Goal: Task Accomplishment & Management: Manage account settings

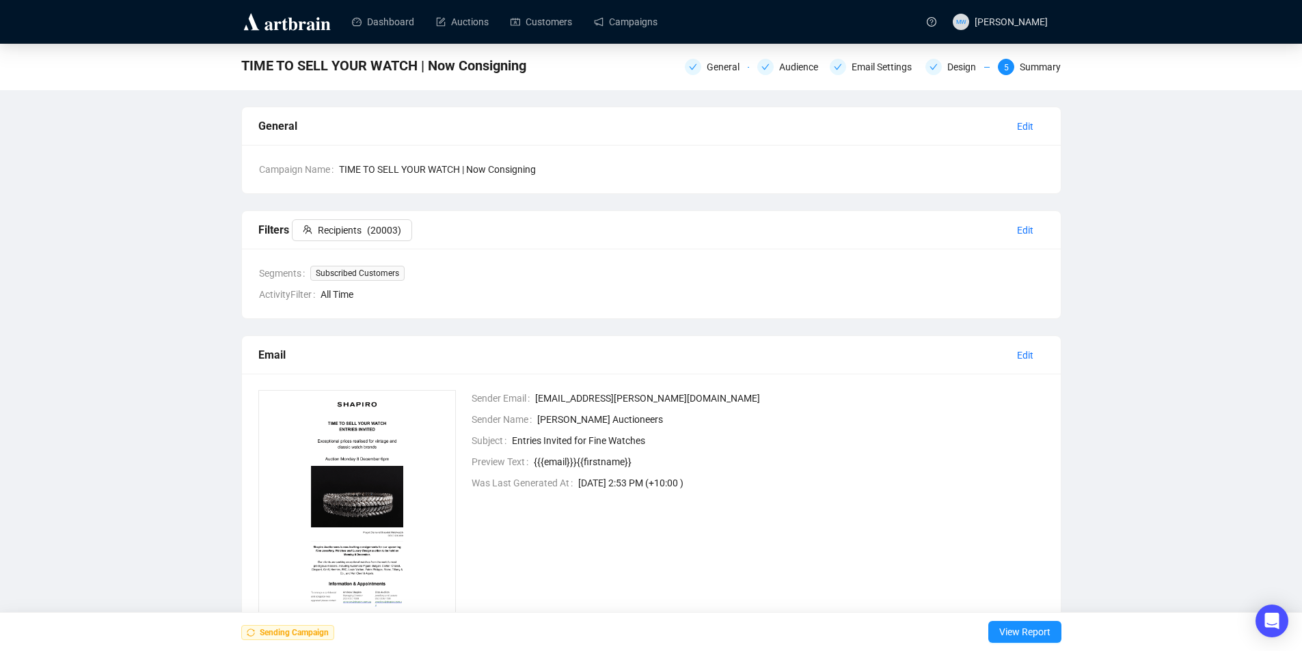
scroll to position [99, 0]
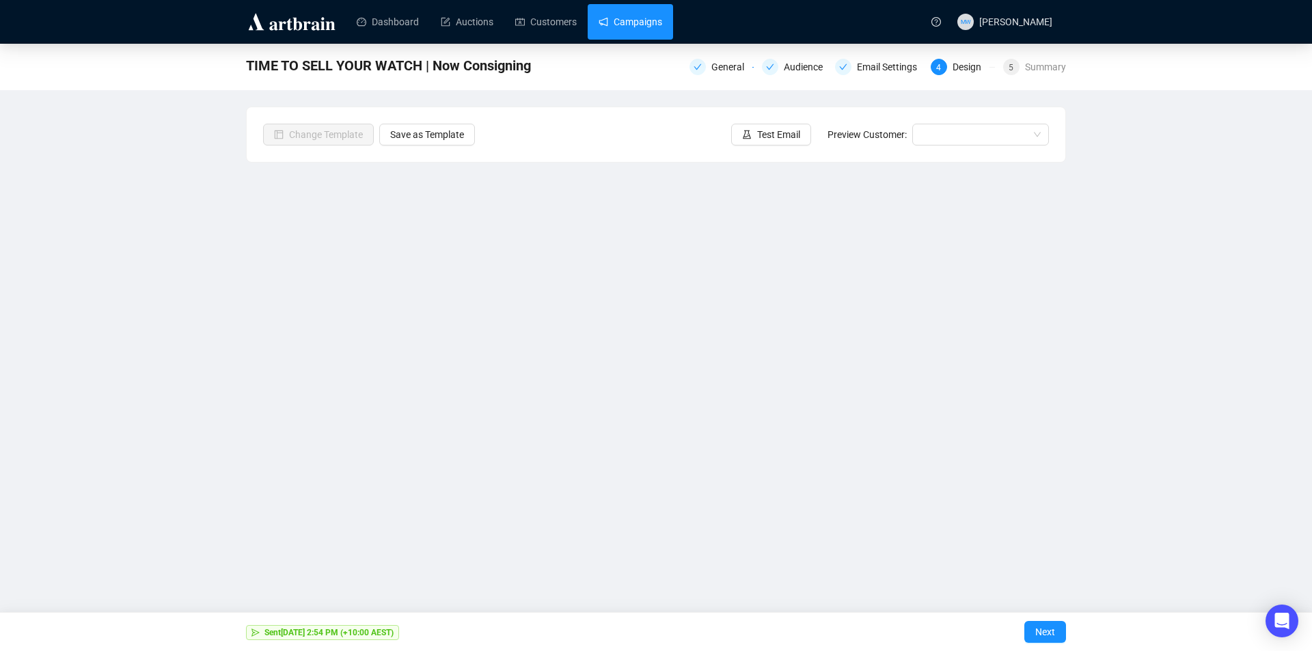
click at [639, 17] on link "Campaigns" at bounding box center [631, 22] width 64 height 36
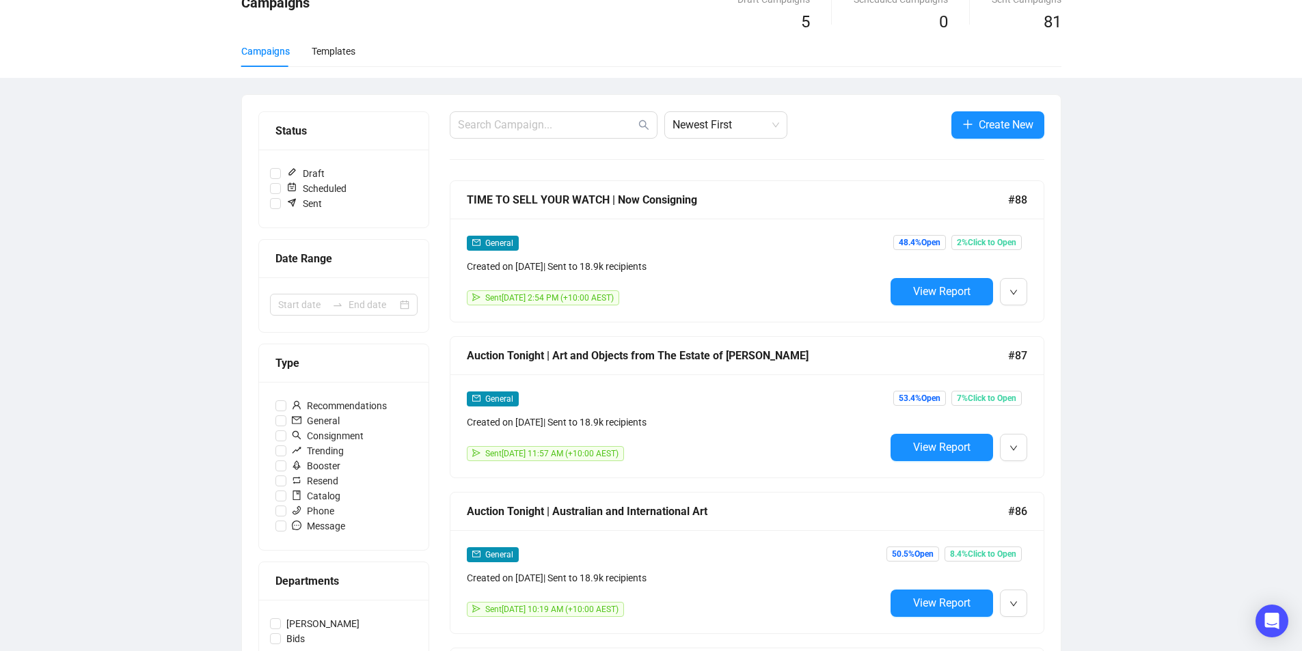
scroll to position [137, 0]
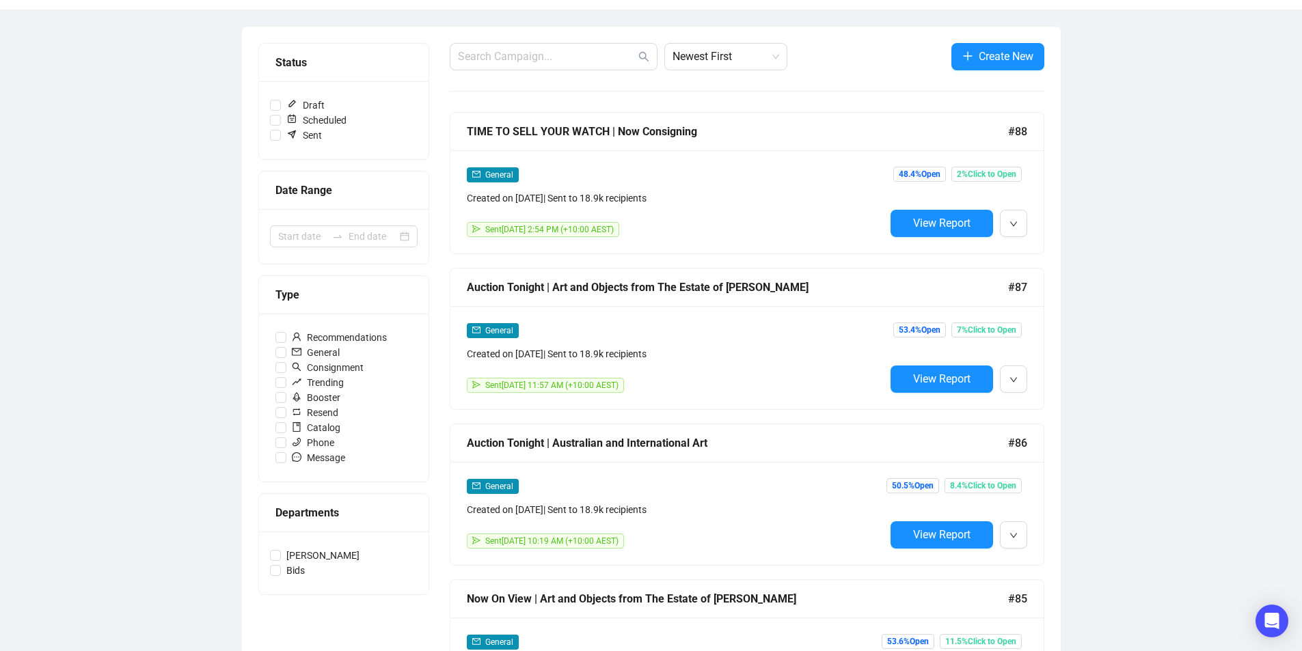
click at [1185, 319] on div "Campaigns Draft Campaigns 5 Scheduled Campaigns 0 Sent Campaigns 81 Campaigns T…" at bounding box center [651, 659] width 1302 height 1504
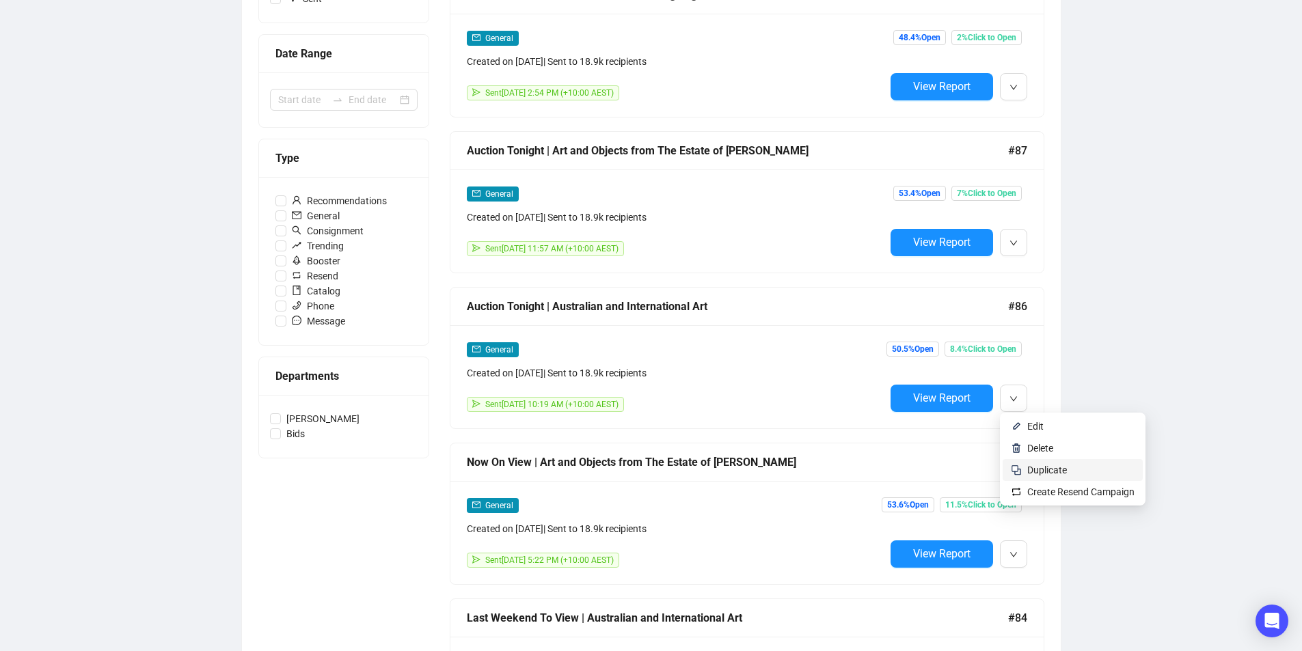
click at [1029, 472] on span "Duplicate" at bounding box center [1047, 470] width 40 height 11
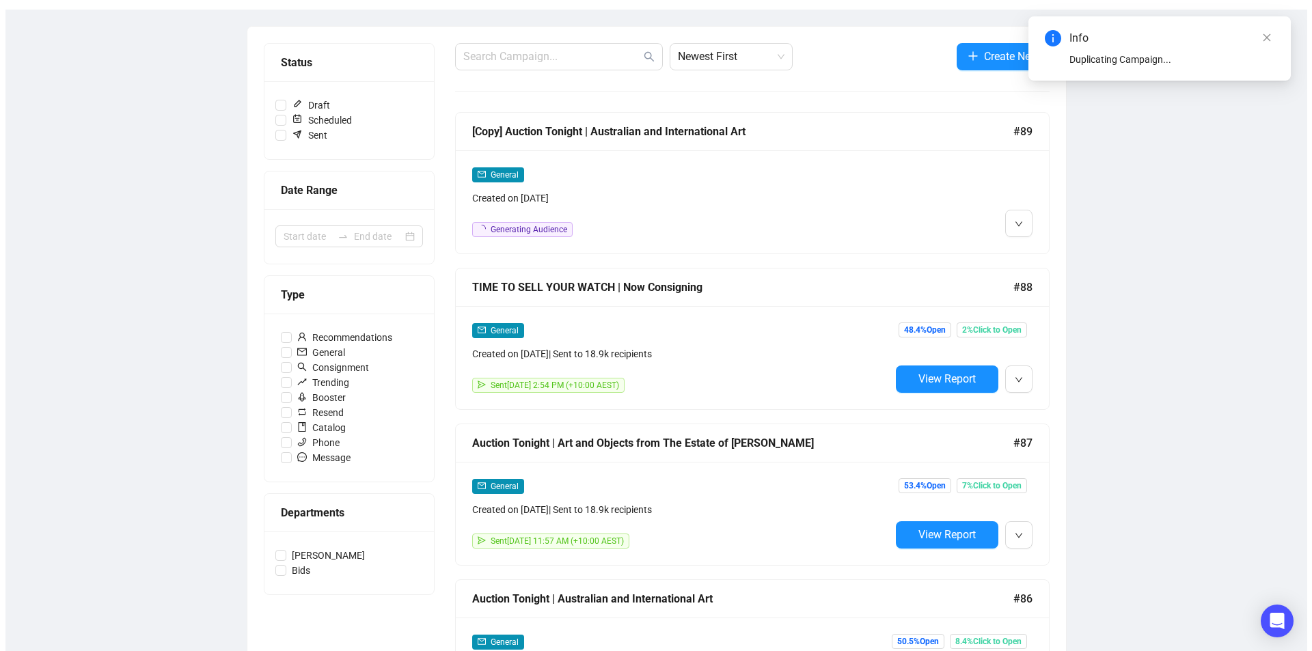
scroll to position [0, 0]
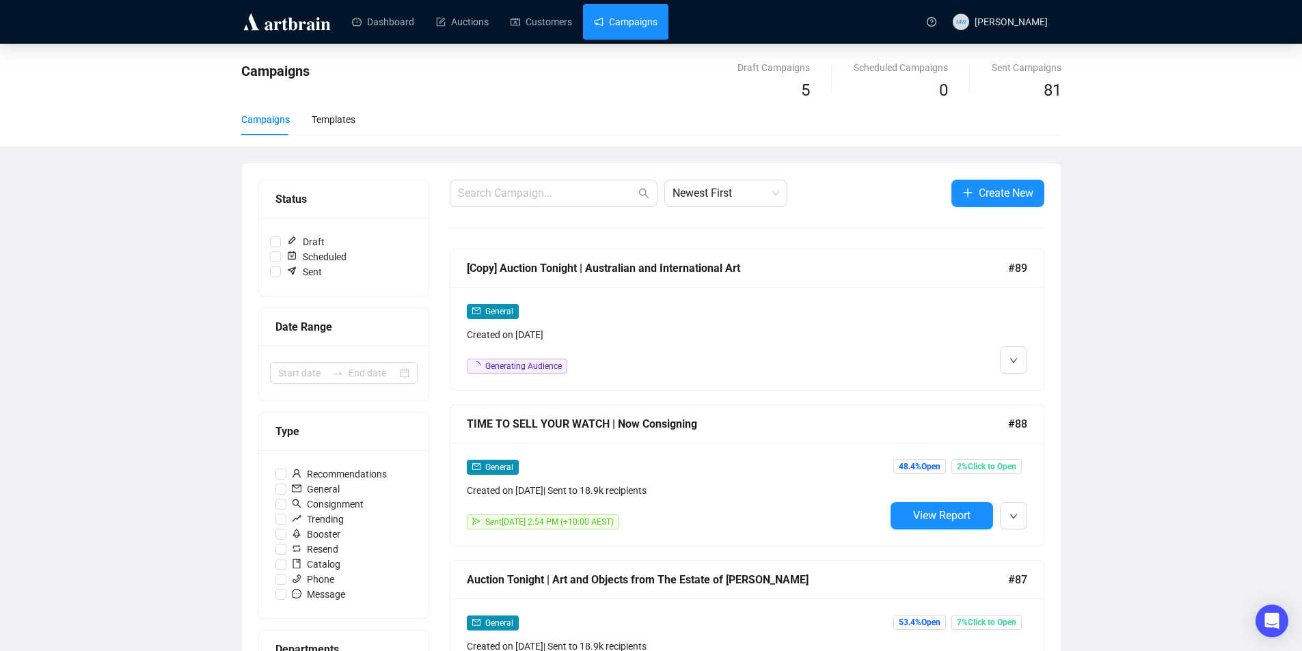
click at [536, 261] on div "[Copy] Auction Tonight | Australian and International Art" at bounding box center [737, 268] width 541 height 17
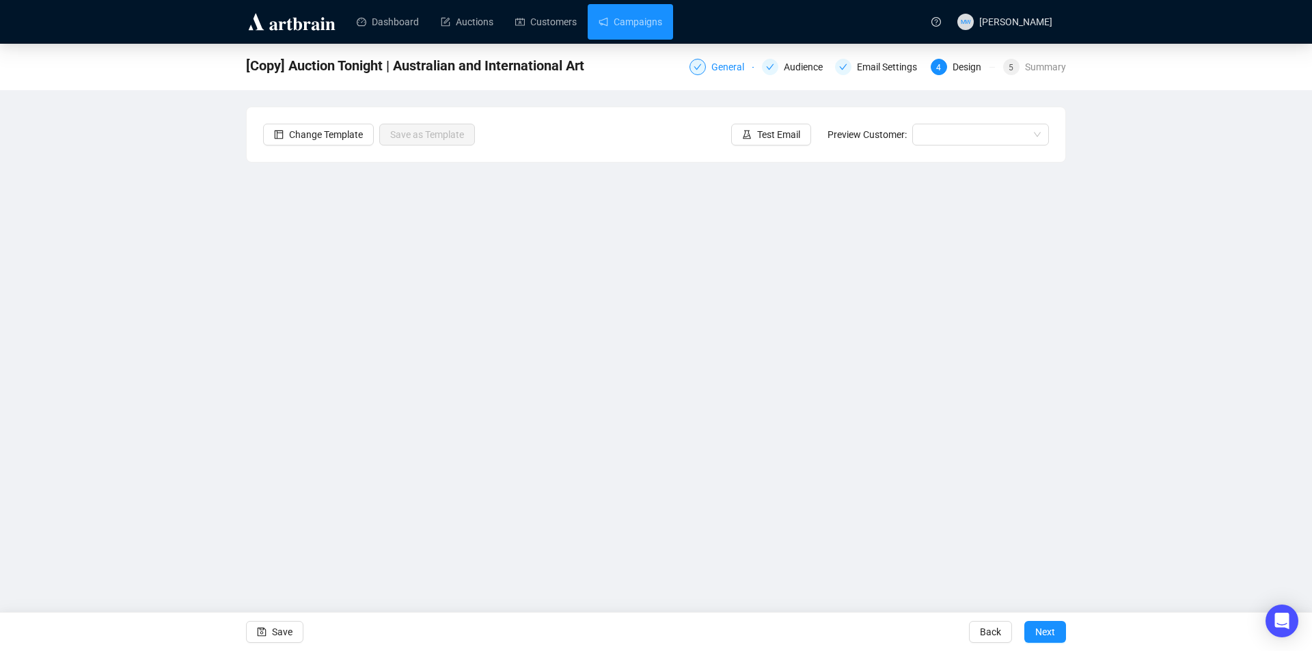
click at [708, 62] on div "General" at bounding box center [722, 67] width 64 height 16
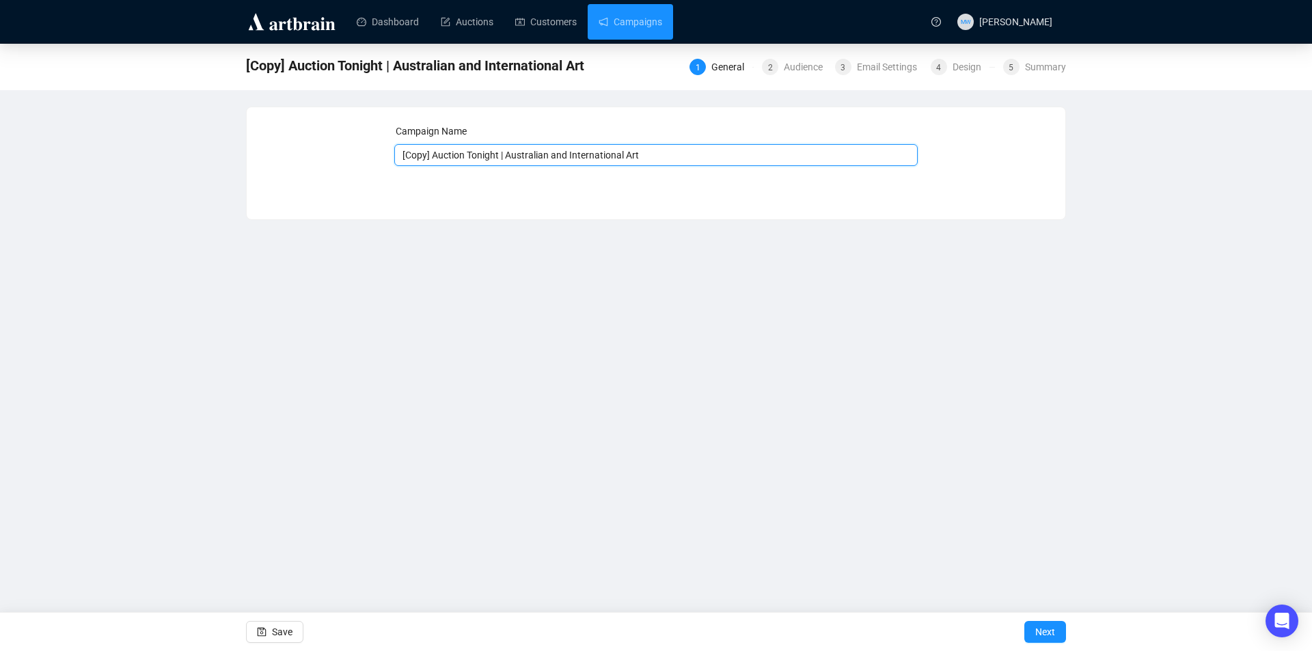
drag, startPoint x: 498, startPoint y: 154, endPoint x: 348, endPoint y: 154, distance: 149.7
click at [348, 154] on div "Campaign Name [Copy] Auction Tonight | Australian and International Art Save Ne…" at bounding box center [656, 153] width 786 height 59
click at [278, 632] on span "Save" at bounding box center [282, 632] width 21 height 38
drag, startPoint x: 688, startPoint y: 163, endPoint x: 489, endPoint y: 167, distance: 198.3
click at [489, 167] on div "Campaign Name Catalogue Online | Australian and International Art Save Next" at bounding box center [656, 153] width 524 height 59
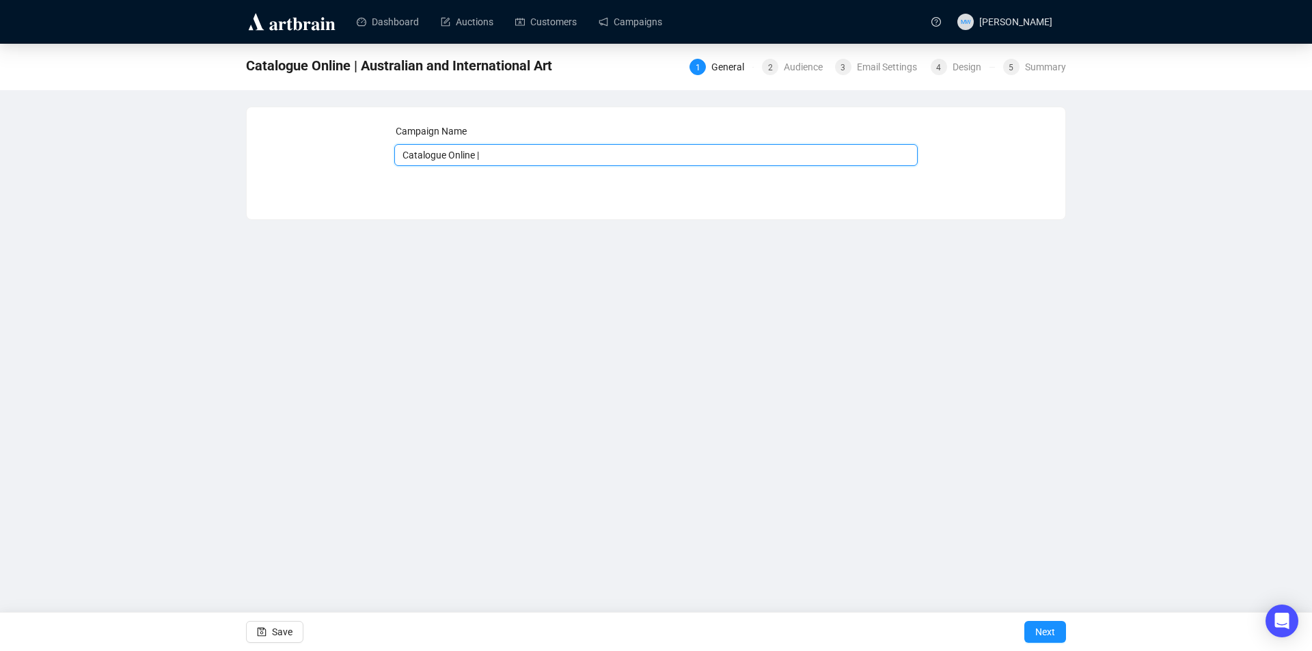
paste input "Adding Insult to Imagery, Selected Treasures & Other Fine Art Souvenirs From Th…"
type input "Catalogue Online | Adding Insult to Imagery, Selected Treasures & Other Fine Ar…"
click at [293, 635] on button "Save" at bounding box center [274, 632] width 57 height 22
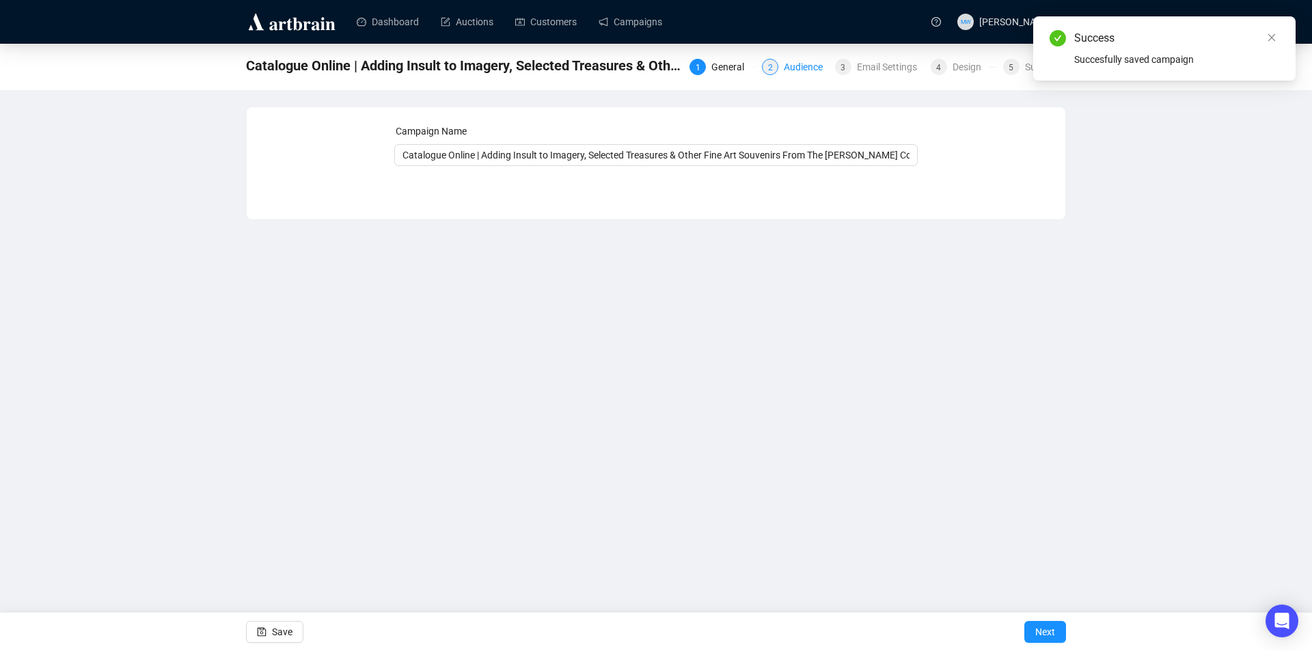
click at [804, 69] on div "Audience" at bounding box center [807, 67] width 47 height 16
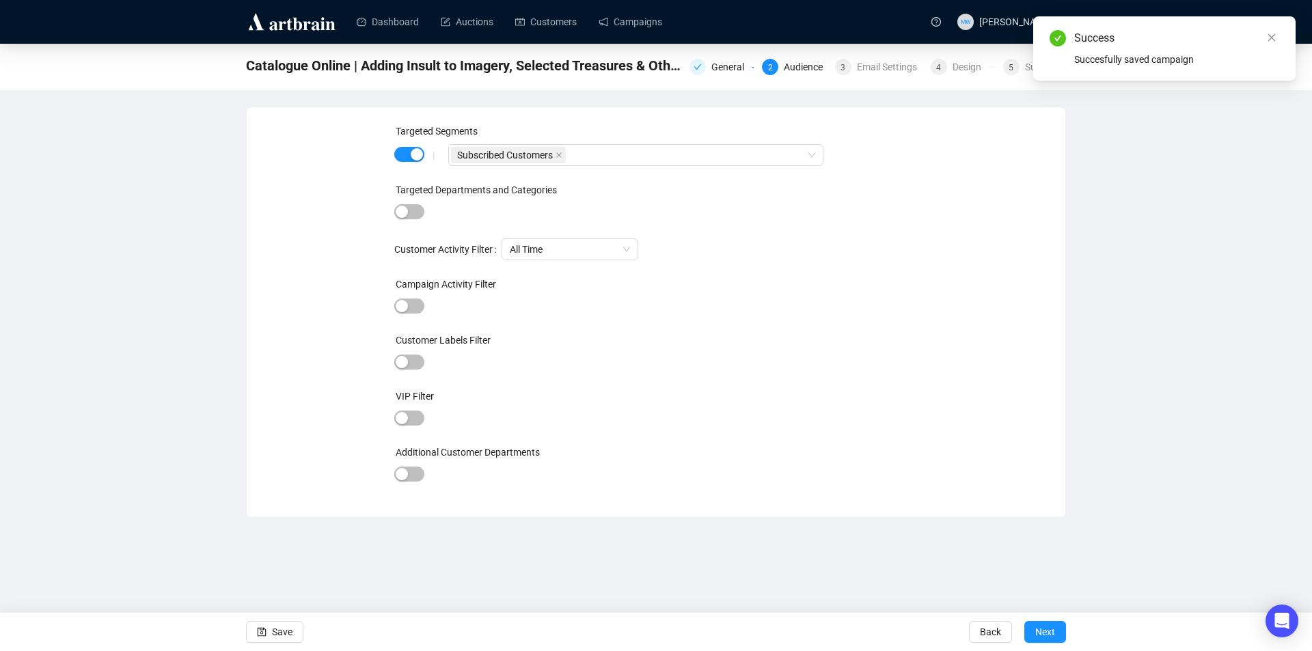
click at [894, 78] on div "Catalogue Online | Adding Insult to Imagery, Selected Treasures & Other Fine Ar…" at bounding box center [656, 65] width 820 height 27
click at [888, 66] on div "Email Settings" at bounding box center [891, 67] width 68 height 16
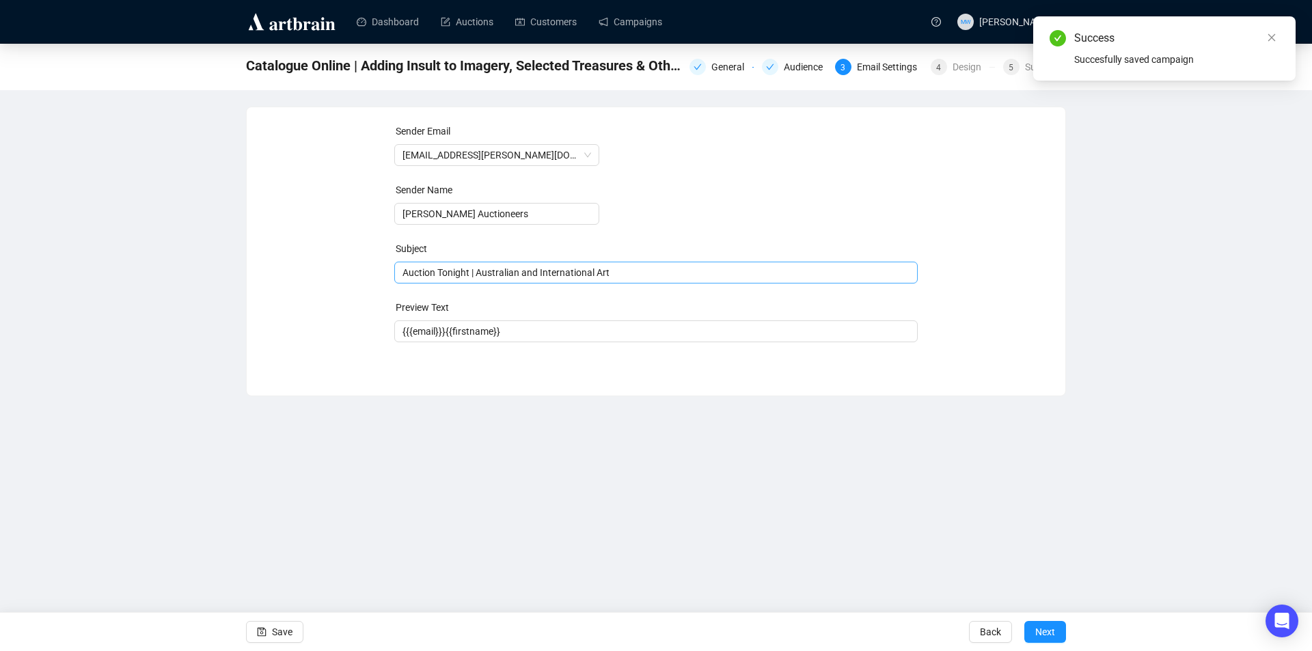
click at [664, 268] on span "Auction Tonight | Australian and International Art" at bounding box center [656, 272] width 524 height 11
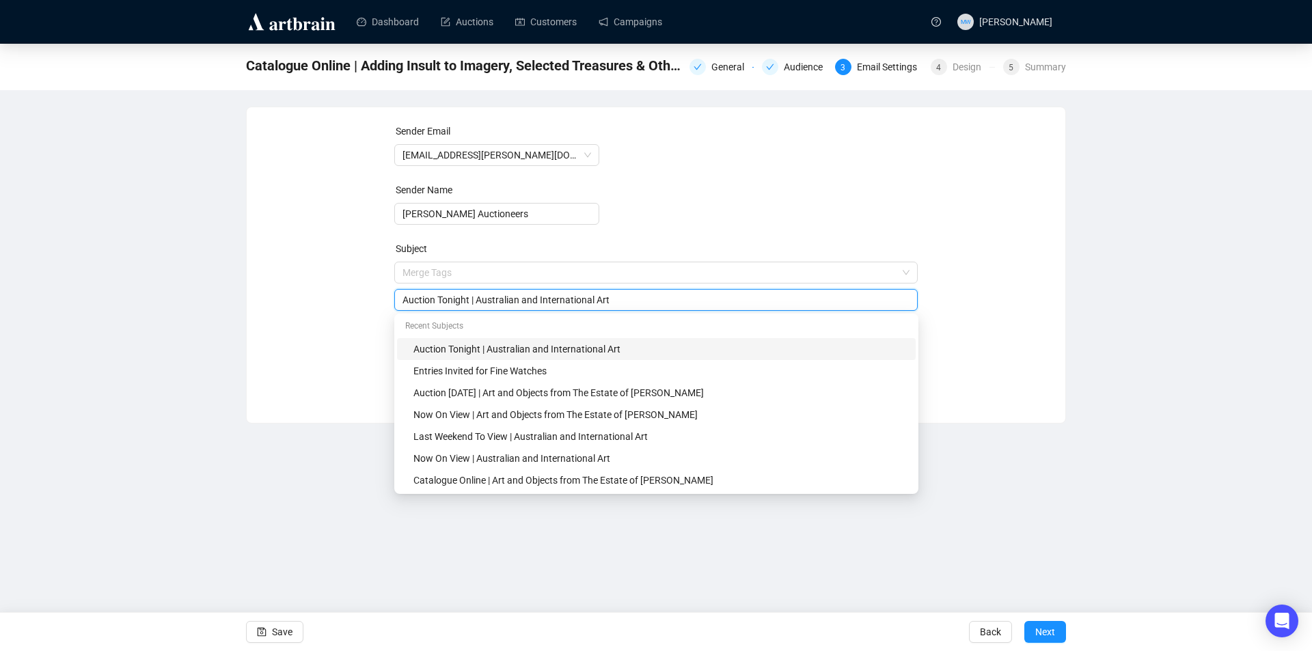
drag, startPoint x: 643, startPoint y: 303, endPoint x: 361, endPoint y: 300, distance: 282.3
click at [361, 300] on div "Sender Email [EMAIL_ADDRESS][PERSON_NAME][DOMAIN_NAME] Sender Name [PERSON_NAME…" at bounding box center [656, 255] width 786 height 262
paste input "Adding Insult to Imagery, Selected Treasures & Other Fine Art Souvenirs From Th…"
type input "Catalogue Online | Adding Insult to Imagery, Selected Treasures & Other Fine Ar…"
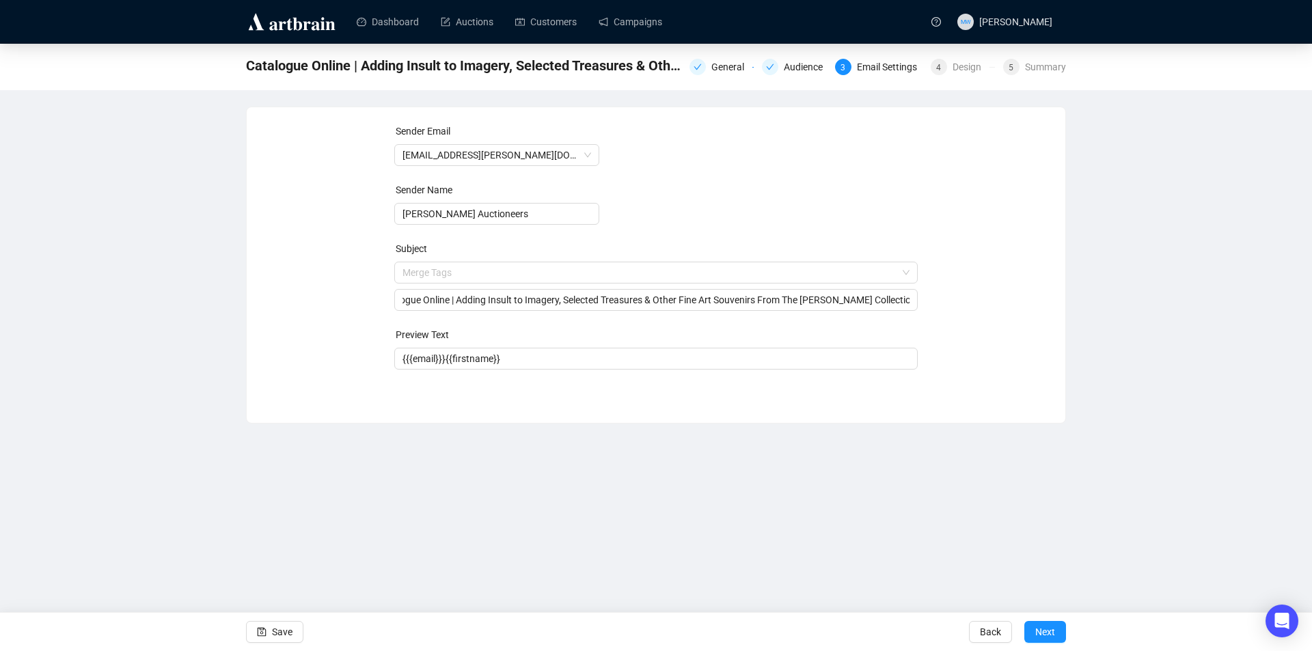
click at [1136, 313] on div "Catalogue Online | Adding Insult to Imagery, Selected Treasures & Other Fine Ar…" at bounding box center [656, 234] width 1312 height 380
click at [290, 637] on span "Save" at bounding box center [282, 632] width 21 height 38
click at [290, 630] on span "Save" at bounding box center [282, 632] width 21 height 38
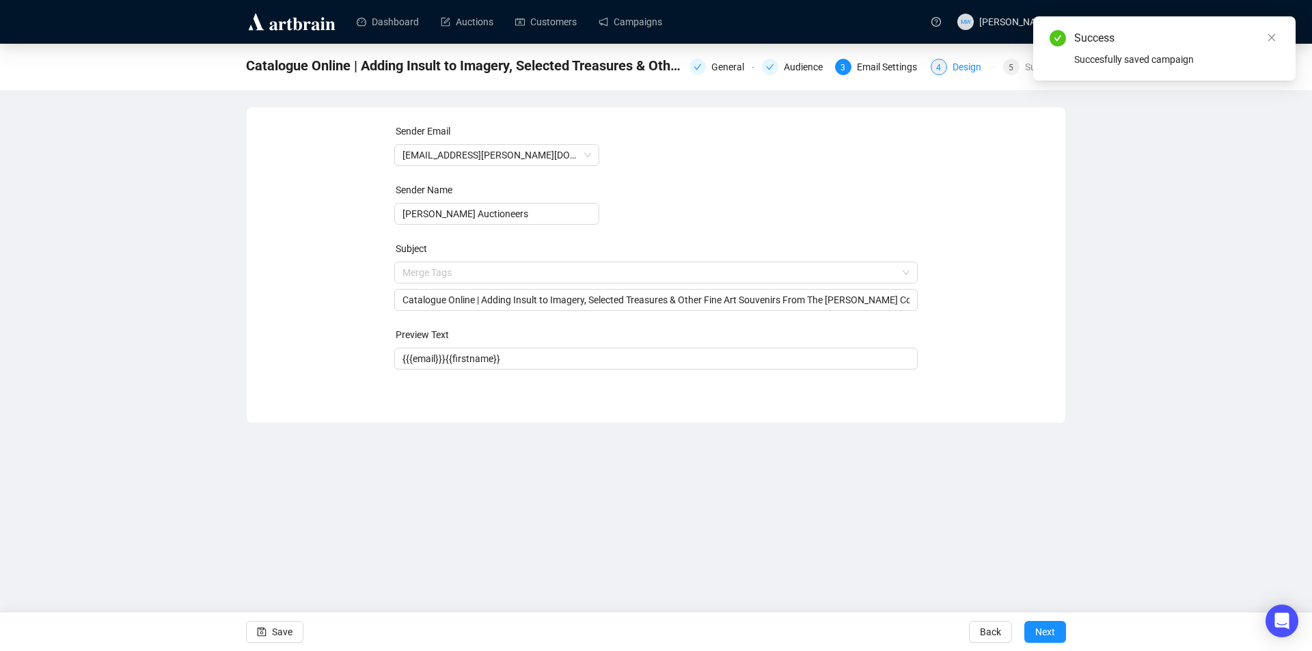
click at [965, 73] on div "Design" at bounding box center [971, 67] width 37 height 16
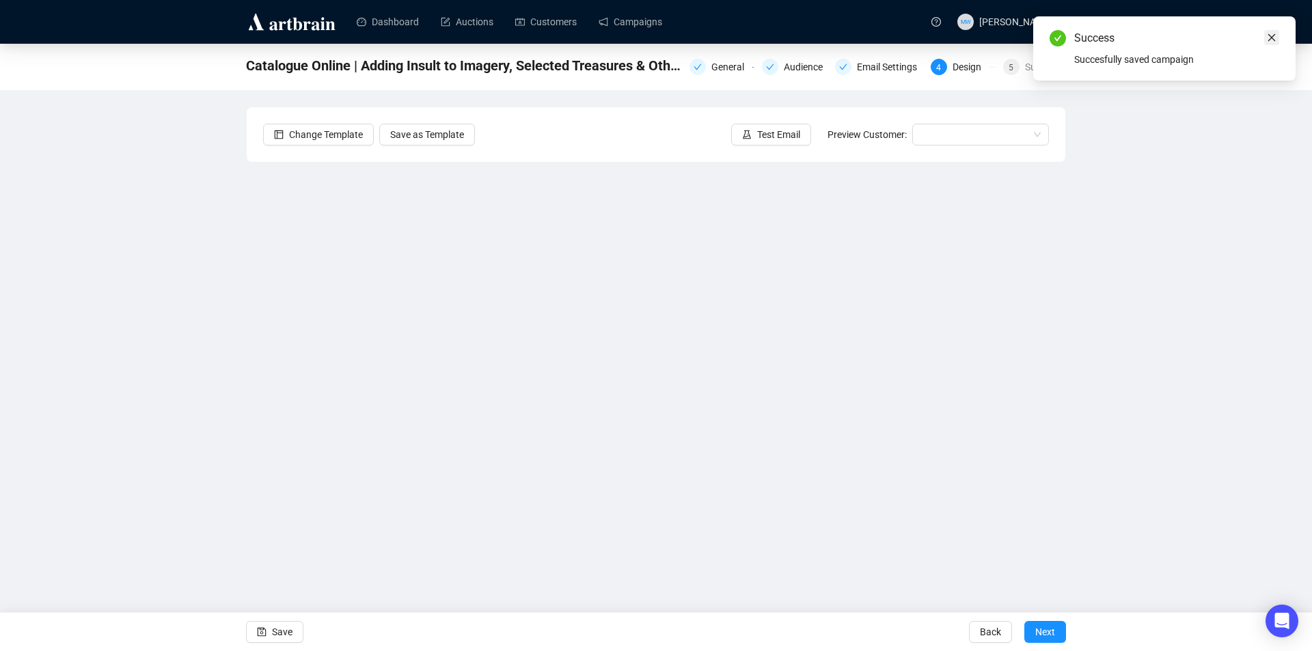
click at [1272, 40] on icon "close" at bounding box center [1272, 38] width 10 height 10
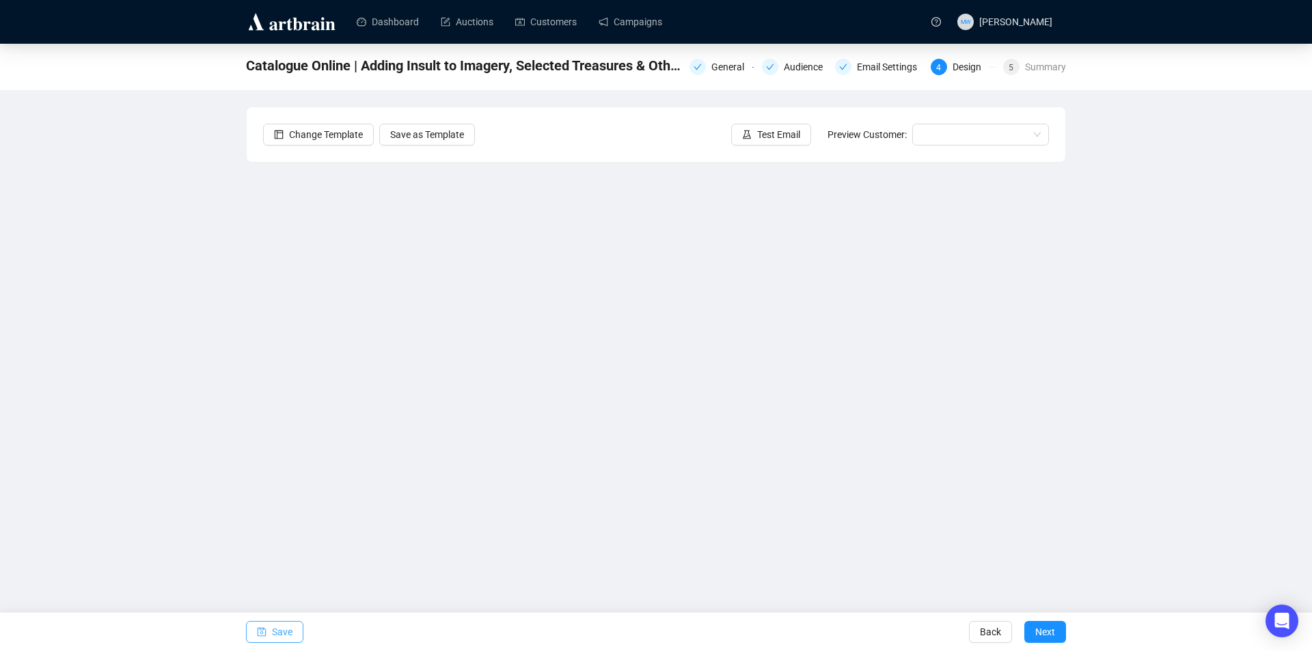
click at [275, 634] on span "Save" at bounding box center [282, 632] width 21 height 38
